Goal: Find specific page/section: Find specific page/section

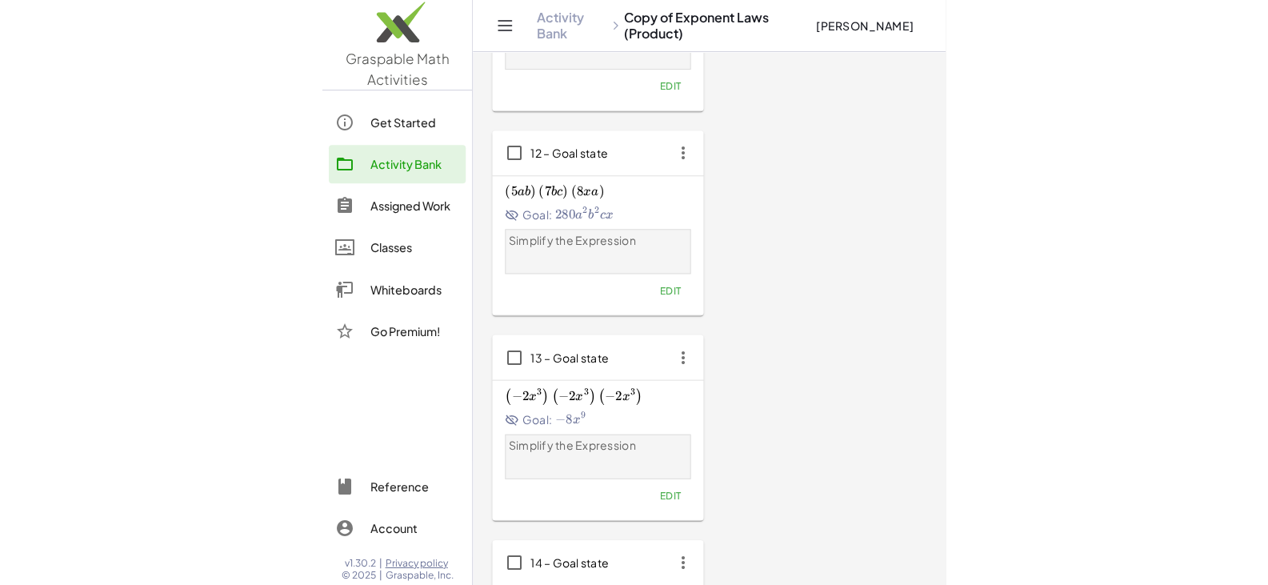
scroll to position [505, 0]
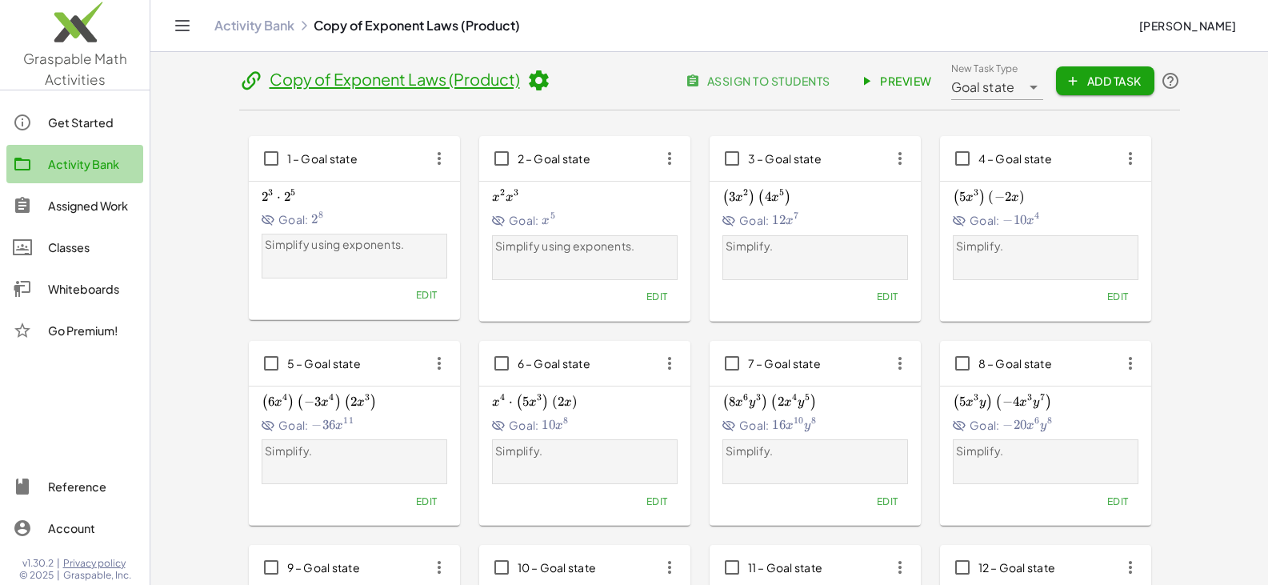
click at [58, 165] on div "Activity Bank" at bounding box center [92, 163] width 89 height 19
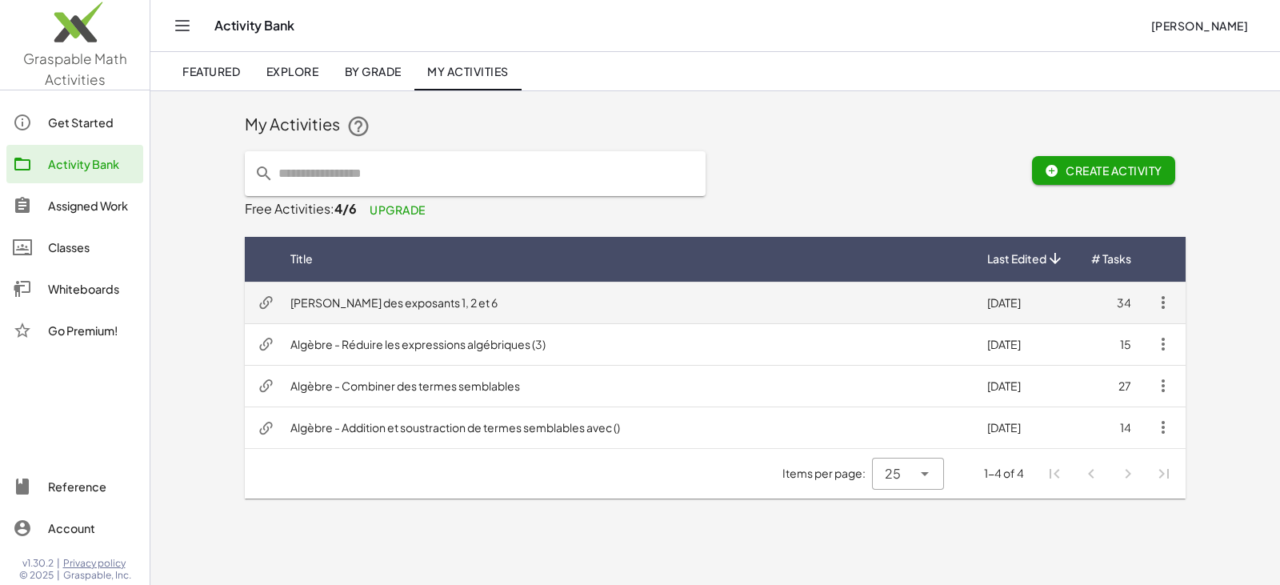
click at [360, 298] on td "Lois des exposants 1, 2 et 6" at bounding box center [626, 303] width 697 height 42
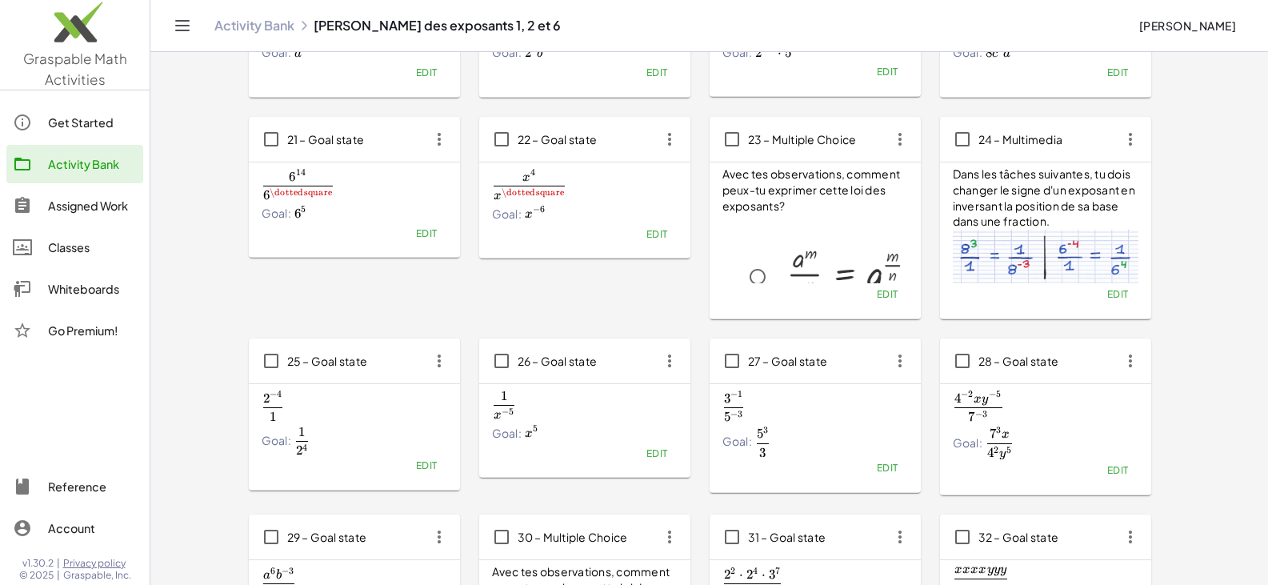
scroll to position [979, 0]
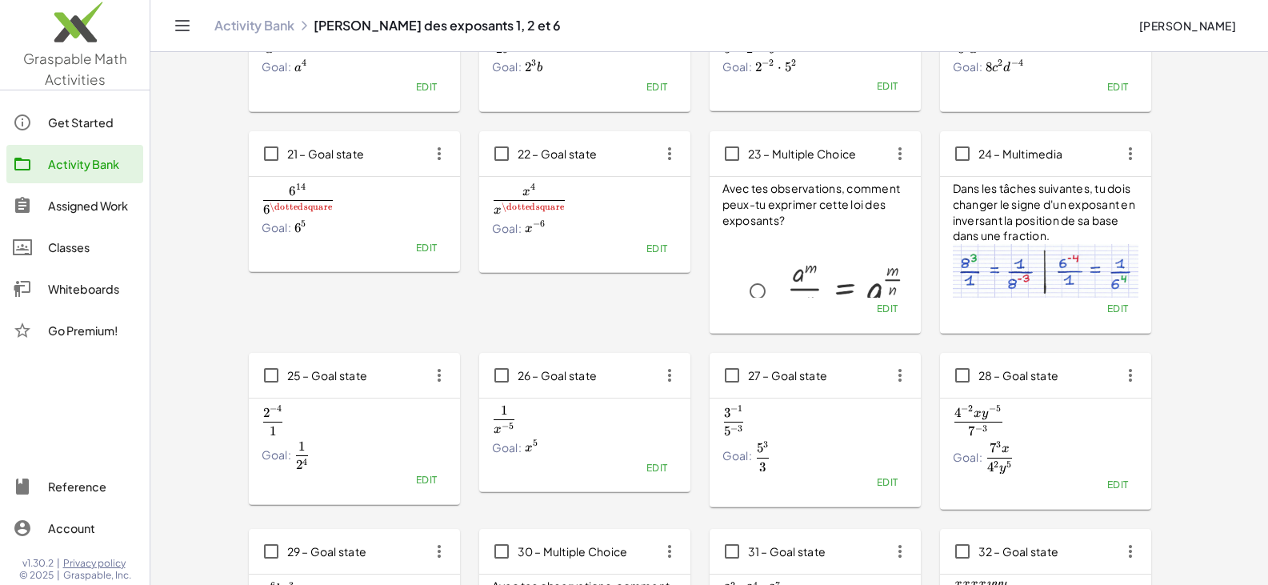
click at [84, 167] on div "Activity Bank" at bounding box center [92, 163] width 89 height 19
